Goal: Task Accomplishment & Management: Manage account settings

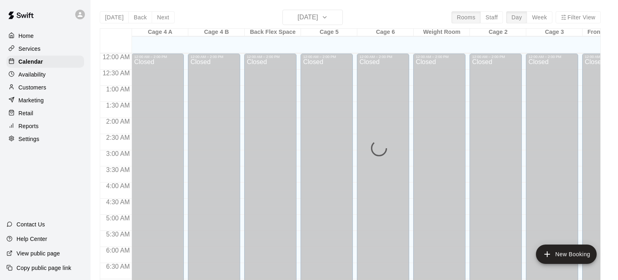
scroll to position [512, 0]
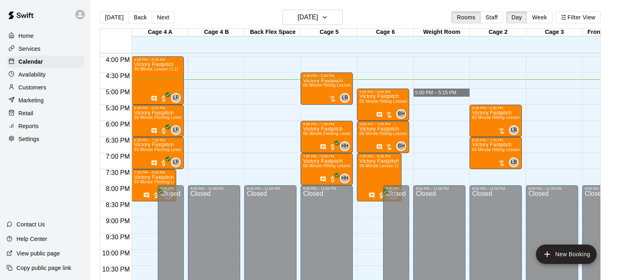
drag, startPoint x: 467, startPoint y: 111, endPoint x: 448, endPoint y: 89, distance: 28.5
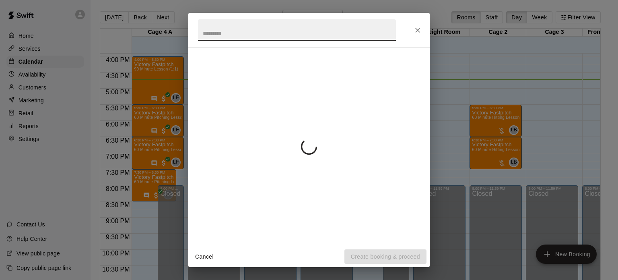
scroll to position [537, 0]
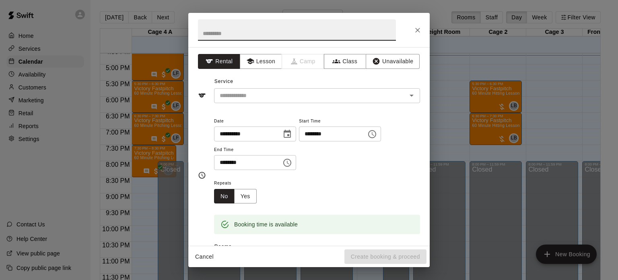
click at [203, 255] on button "Cancel" at bounding box center [205, 256] width 26 height 15
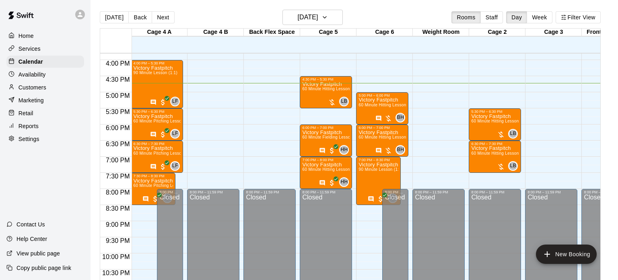
scroll to position [0, 2]
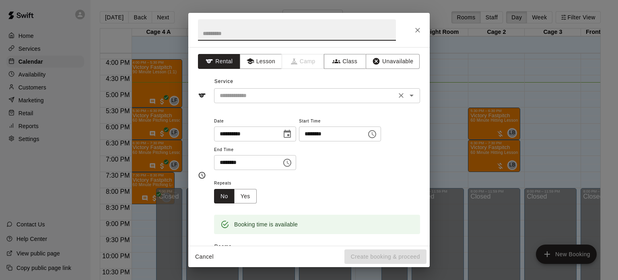
click at [245, 91] on input "text" at bounding box center [306, 96] width 178 height 10
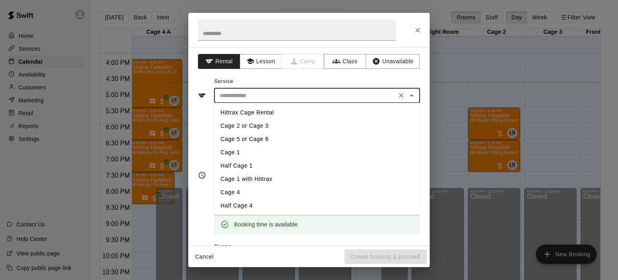
click at [266, 126] on li "Cage 2 or Cage 3" at bounding box center [317, 125] width 206 height 13
type input "**********"
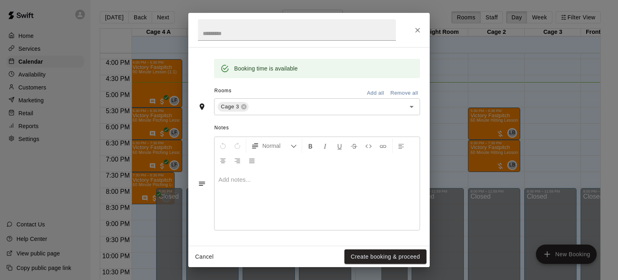
scroll to position [184, 0]
click at [417, 254] on button "Create booking & proceed" at bounding box center [386, 256] width 82 height 15
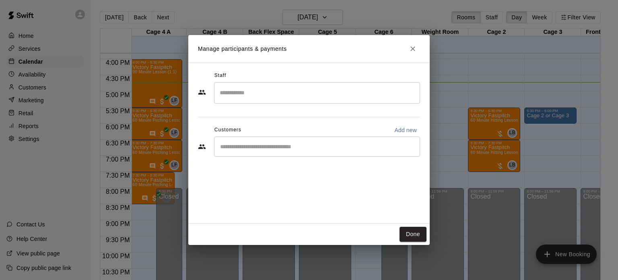
click at [281, 142] on input "Start typing to search customers..." at bounding box center [317, 146] width 199 height 8
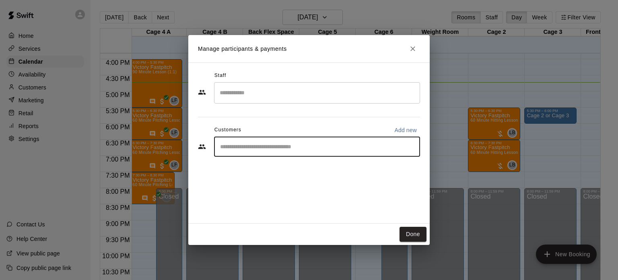
click at [409, 129] on p "Add new" at bounding box center [405, 130] width 23 height 8
select select "**"
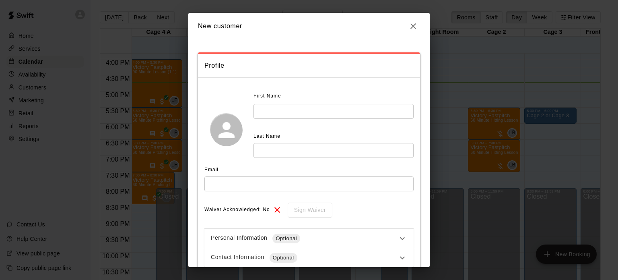
click at [378, 116] on input "text" at bounding box center [334, 111] width 160 height 15
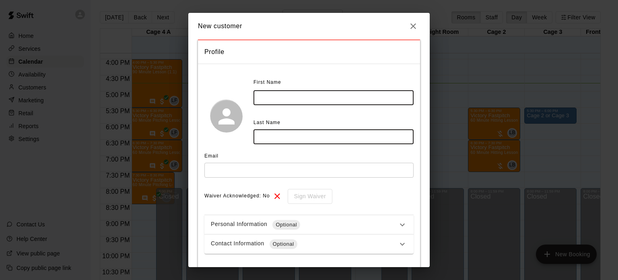
scroll to position [27, 0]
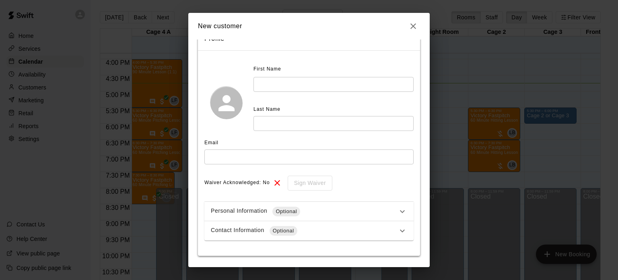
click at [334, 209] on div "Personal Information Optional" at bounding box center [304, 212] width 187 height 10
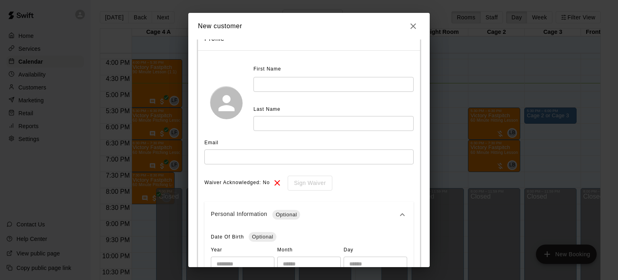
click at [339, 214] on div "Personal Information Optional" at bounding box center [304, 215] width 187 height 10
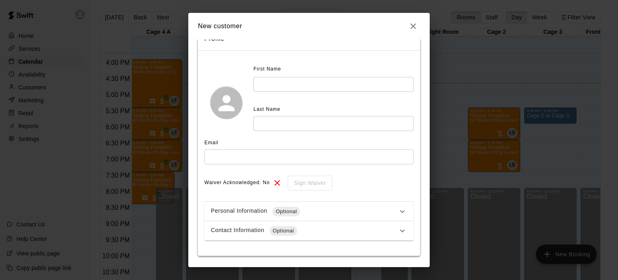
click at [332, 79] on input "text" at bounding box center [334, 84] width 160 height 15
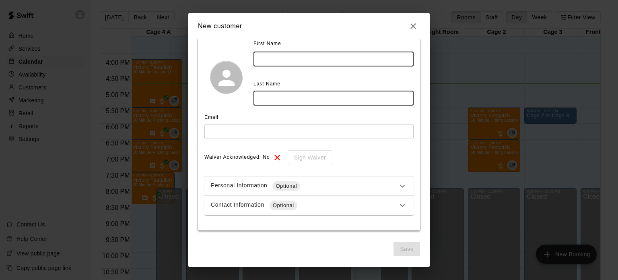
scroll to position [0, 0]
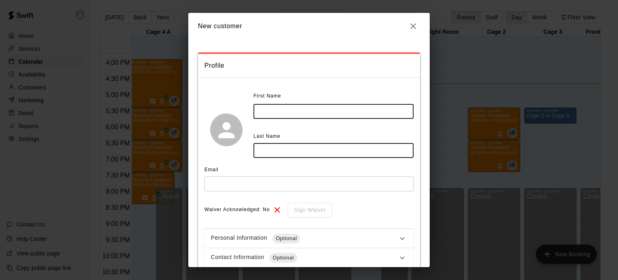
click at [333, 110] on input "text" at bounding box center [334, 111] width 160 height 15
type input "*"
type input "******"
click at [337, 154] on input "text" at bounding box center [334, 150] width 160 height 15
type input "********"
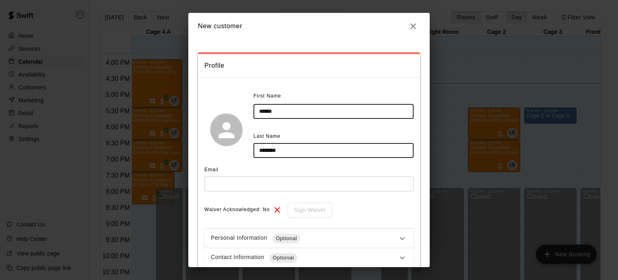
click at [271, 189] on input "text" at bounding box center [308, 183] width 209 height 15
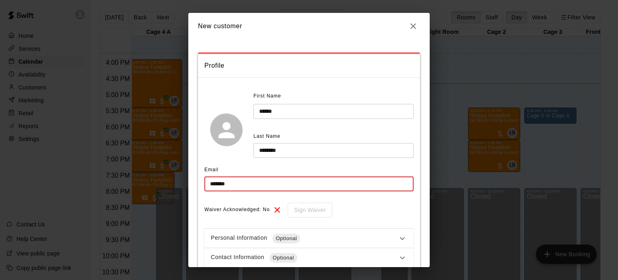
type input "********"
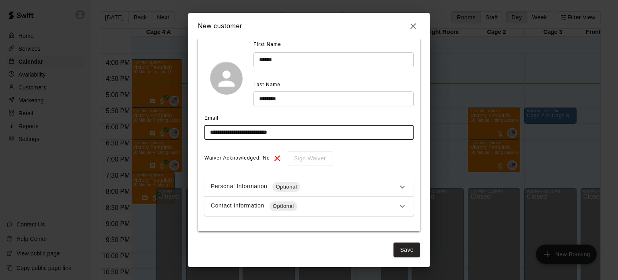
scroll to position [51, 0]
type input "**********"
click at [335, 208] on div "Contact Information Optional" at bounding box center [304, 207] width 187 height 10
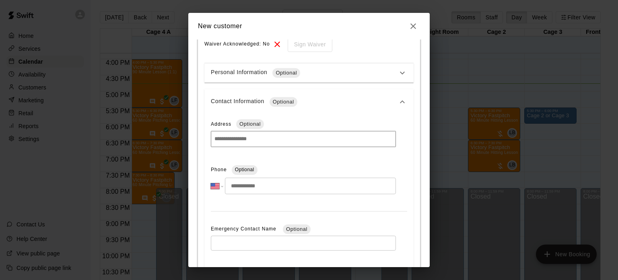
scroll to position [188, 0]
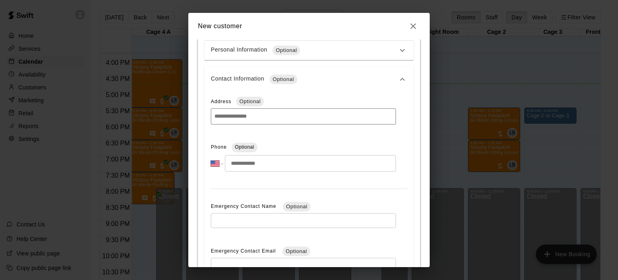
click at [334, 160] on input "tel" at bounding box center [310, 163] width 171 height 17
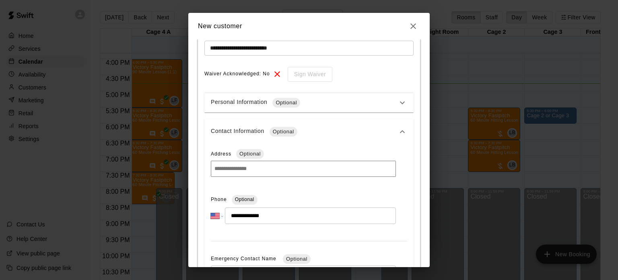
scroll to position [312, 0]
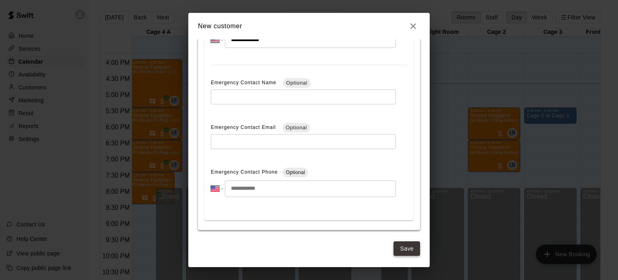
type input "**********"
click at [414, 251] on button "Save" at bounding box center [407, 248] width 27 height 15
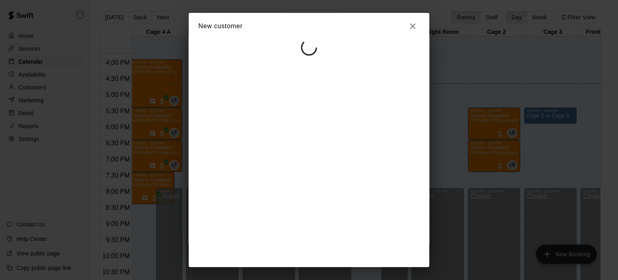
select select "**"
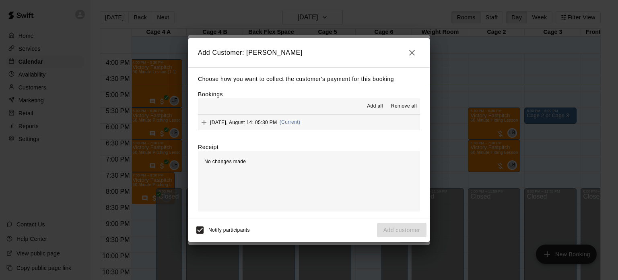
click at [381, 105] on span "Add all" at bounding box center [375, 106] width 16 height 8
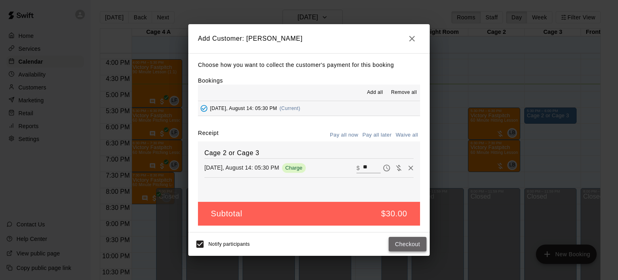
click at [419, 240] on button "Checkout" at bounding box center [408, 244] width 38 height 15
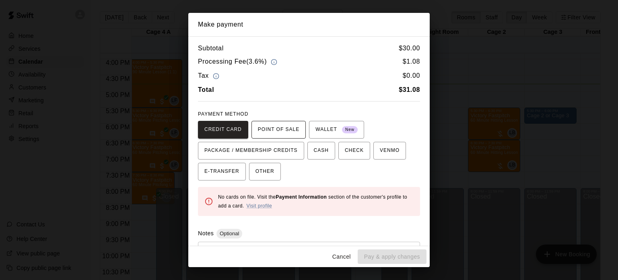
scroll to position [38, 0]
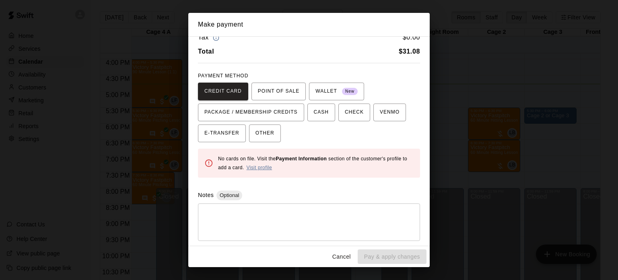
click at [264, 167] on link "Visit profile" at bounding box center [259, 168] width 26 height 6
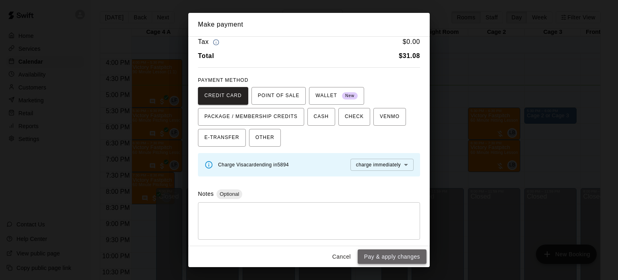
click at [397, 256] on button "Pay & apply changes" at bounding box center [392, 256] width 69 height 15
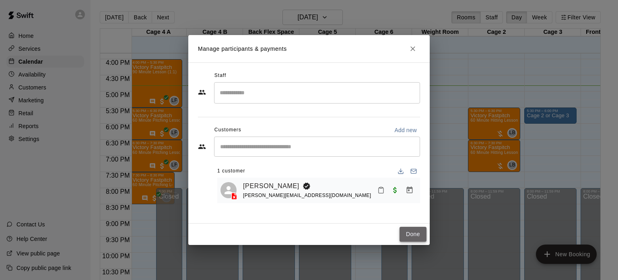
click at [420, 238] on button "Done" at bounding box center [413, 234] width 27 height 15
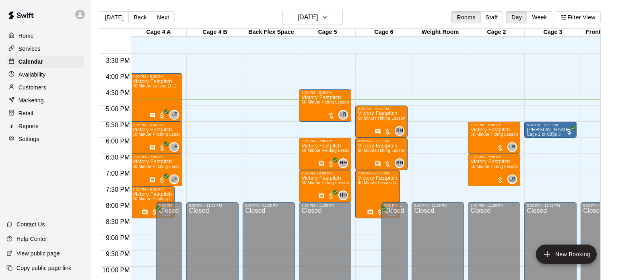
scroll to position [496, 2]
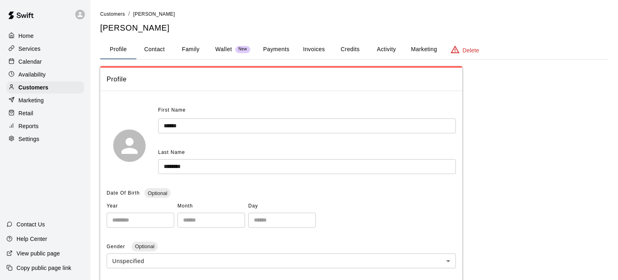
click at [289, 46] on button "Payments" at bounding box center [276, 49] width 39 height 19
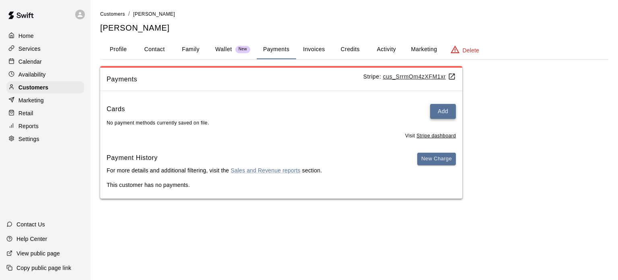
click at [448, 105] on button "Add" at bounding box center [443, 111] width 26 height 15
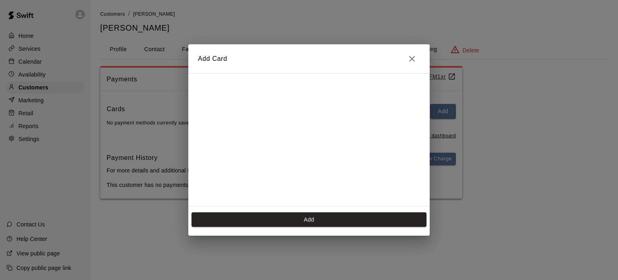
scroll to position [142, 0]
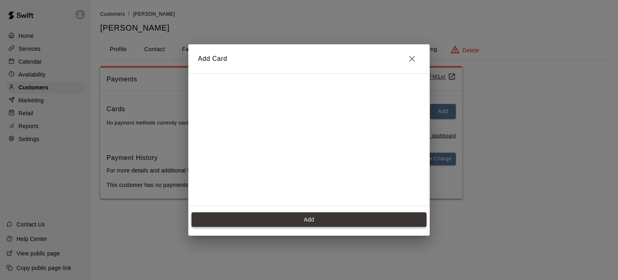
click at [330, 217] on button "Add" at bounding box center [309, 219] width 235 height 15
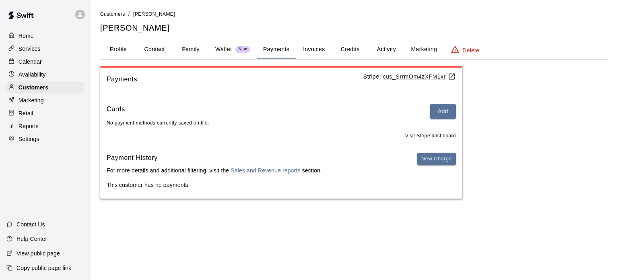
click at [127, 49] on button "Profile" at bounding box center [118, 49] width 36 height 19
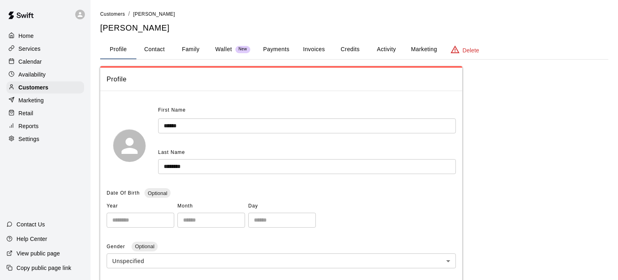
click at [278, 46] on button "Payments" at bounding box center [276, 49] width 39 height 19
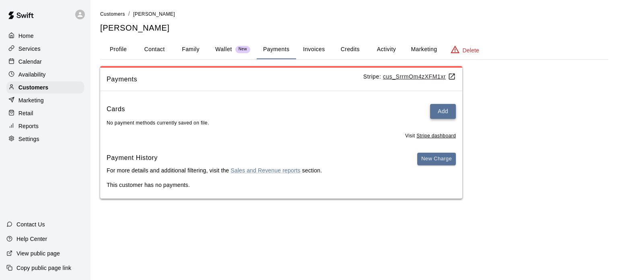
click at [439, 115] on button "Add" at bounding box center [443, 111] width 26 height 15
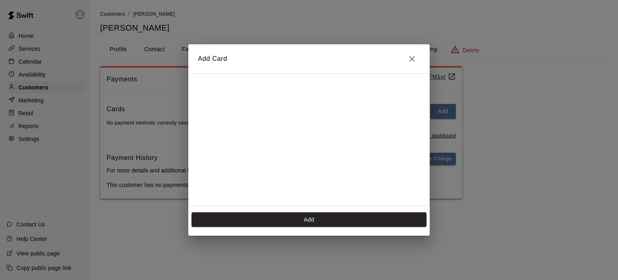
scroll to position [142, 0]
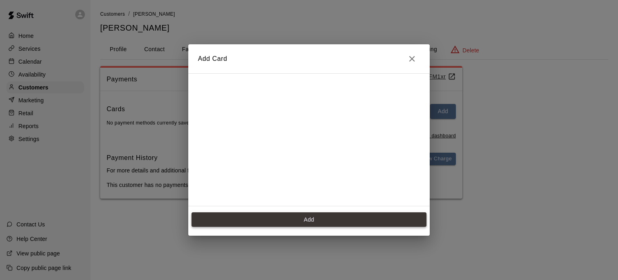
click at [318, 215] on button "Add" at bounding box center [309, 219] width 235 height 15
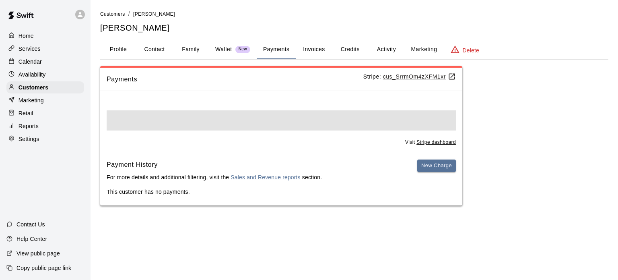
scroll to position [0, 0]
